Goal: Contribute content

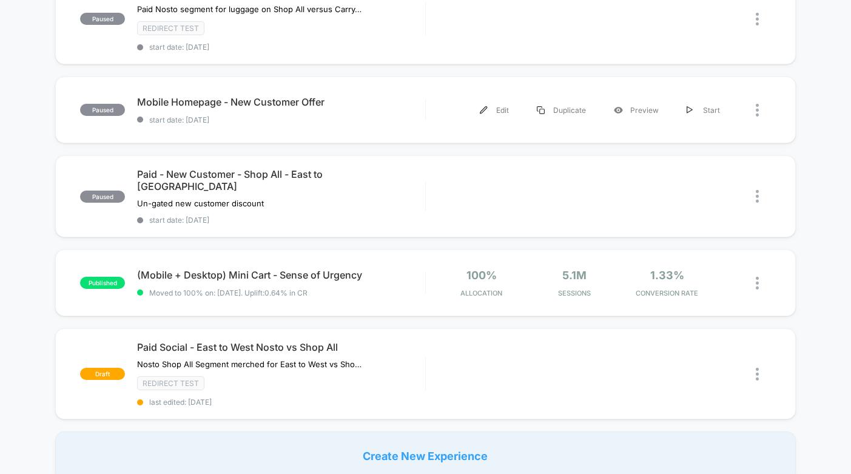
scroll to position [729, 0]
click at [692, 370] on img at bounding box center [690, 374] width 6 height 8
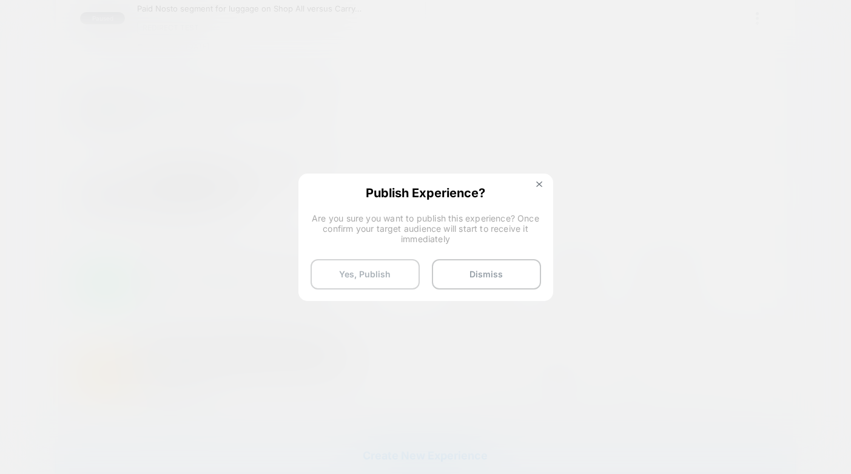
click at [370, 282] on button "Yes, Publish" at bounding box center [365, 274] width 109 height 30
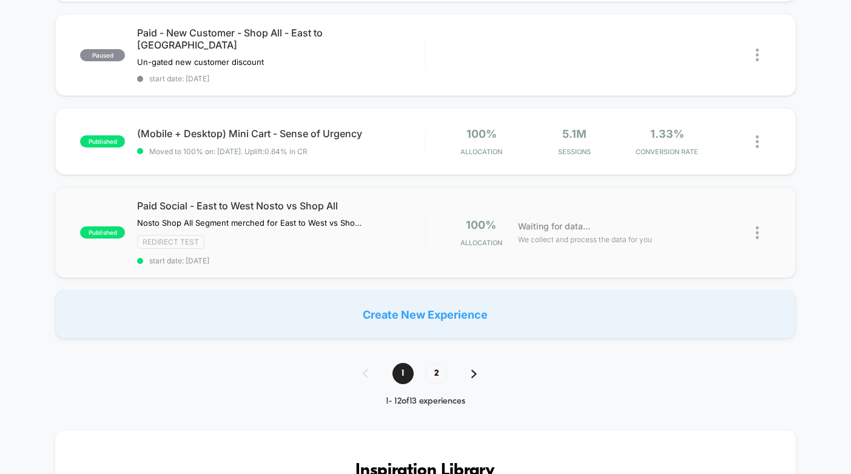
scroll to position [891, 0]
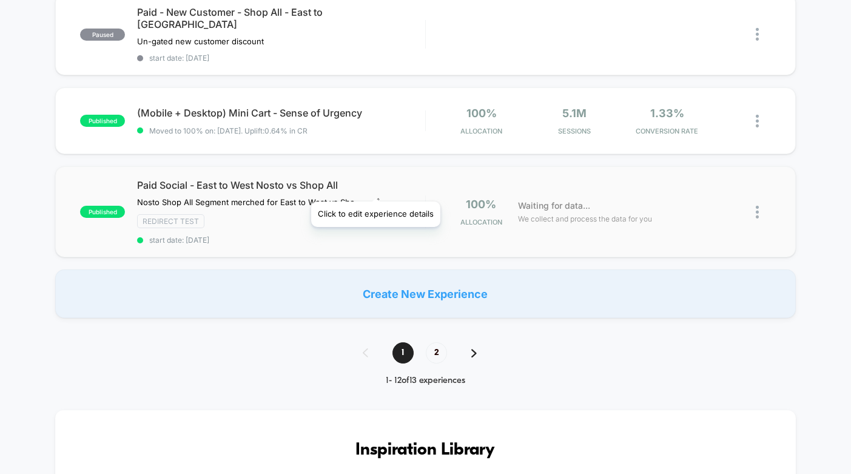
click at [375, 198] on icon at bounding box center [375, 202] width 8 height 8
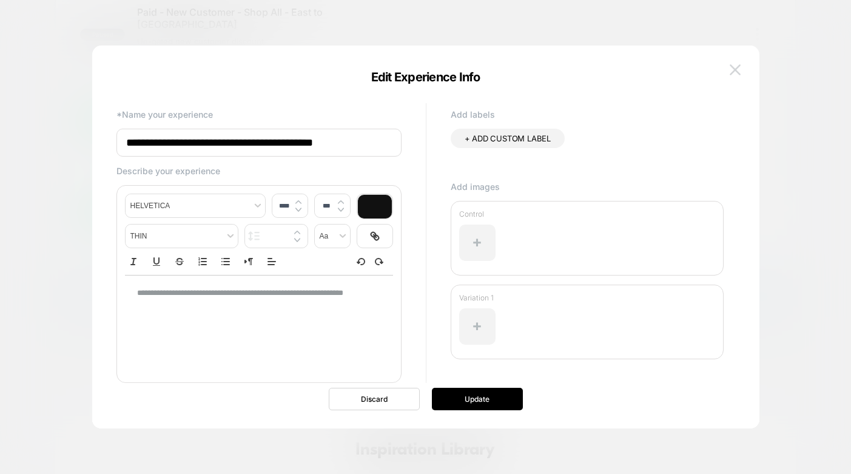
click at [737, 71] on img at bounding box center [735, 69] width 11 height 10
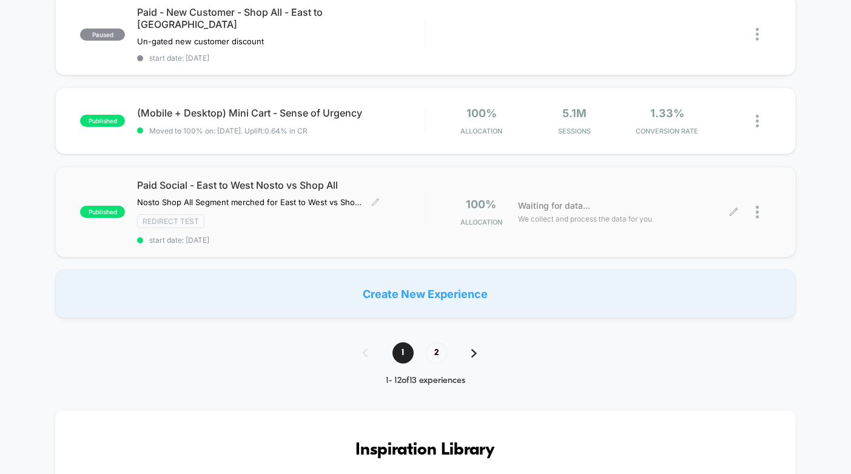
click at [733, 208] on icon at bounding box center [733, 212] width 9 height 9
